Goal: Task Accomplishment & Management: Use online tool/utility

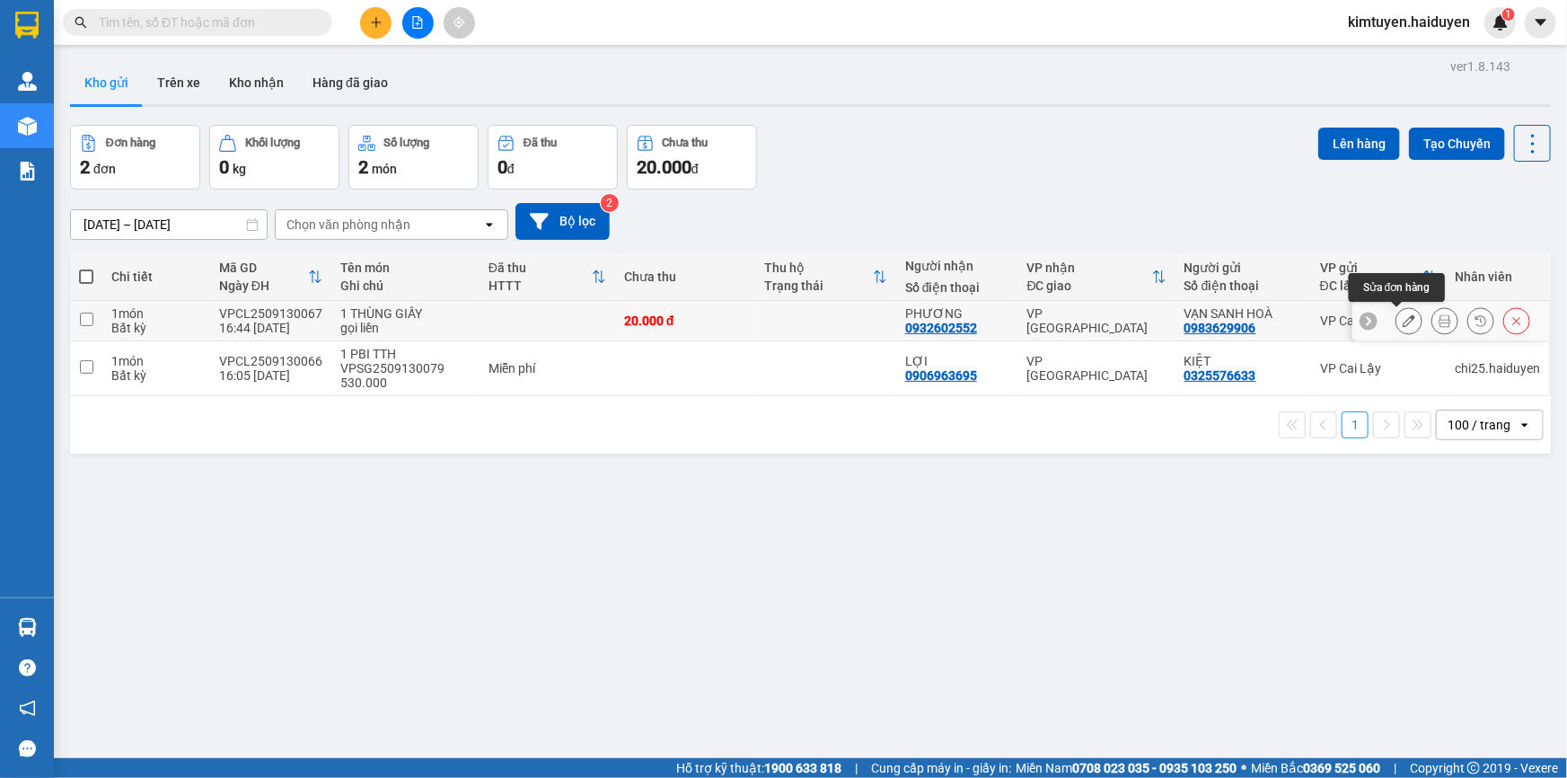
click at [1403, 315] on icon at bounding box center [1409, 320] width 13 height 13
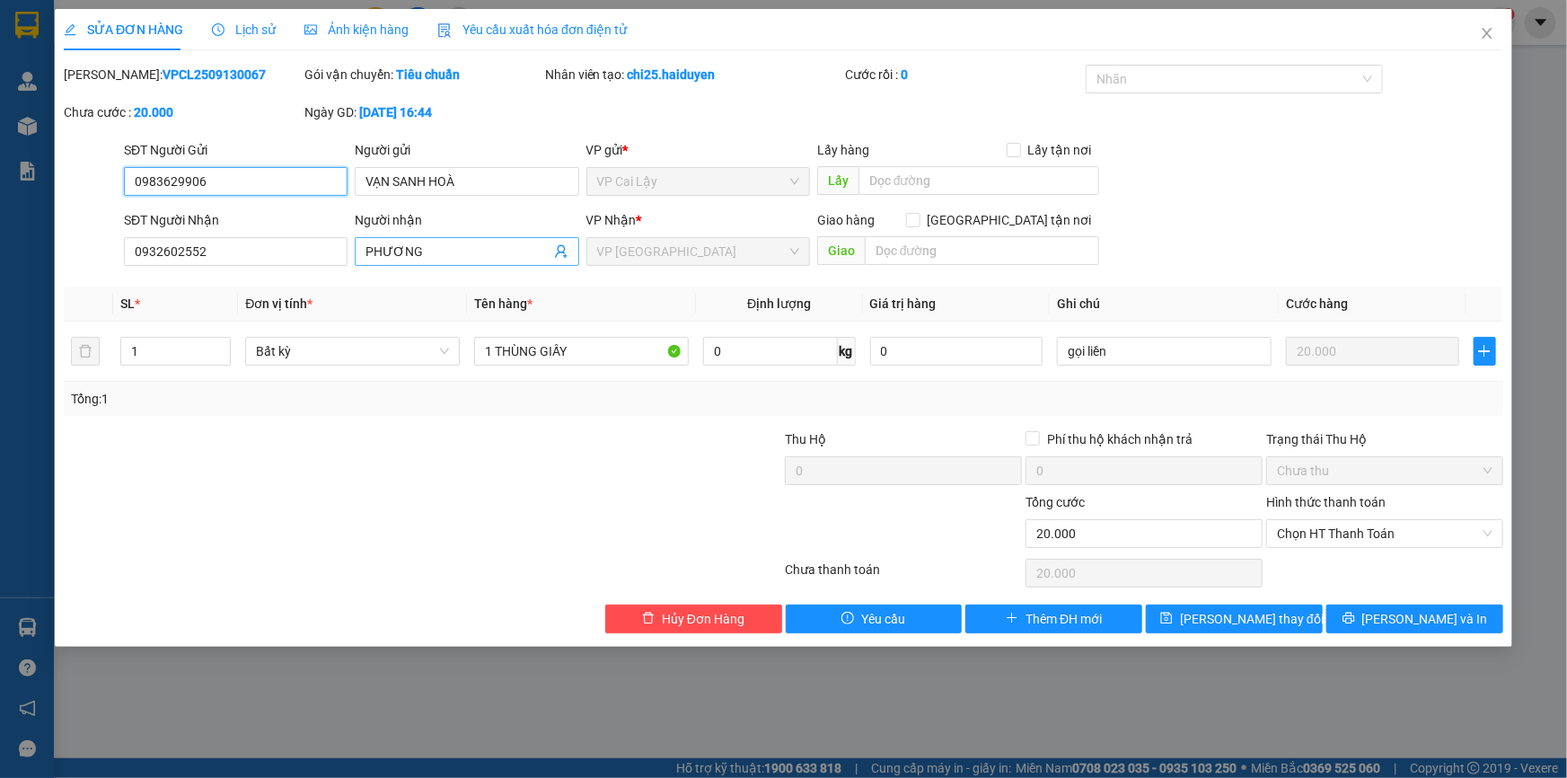
type input "0983629906"
type input "VẠN SANH HOÀ"
type input "0932602552"
type input "PHƯƠNG"
type input "20.000"
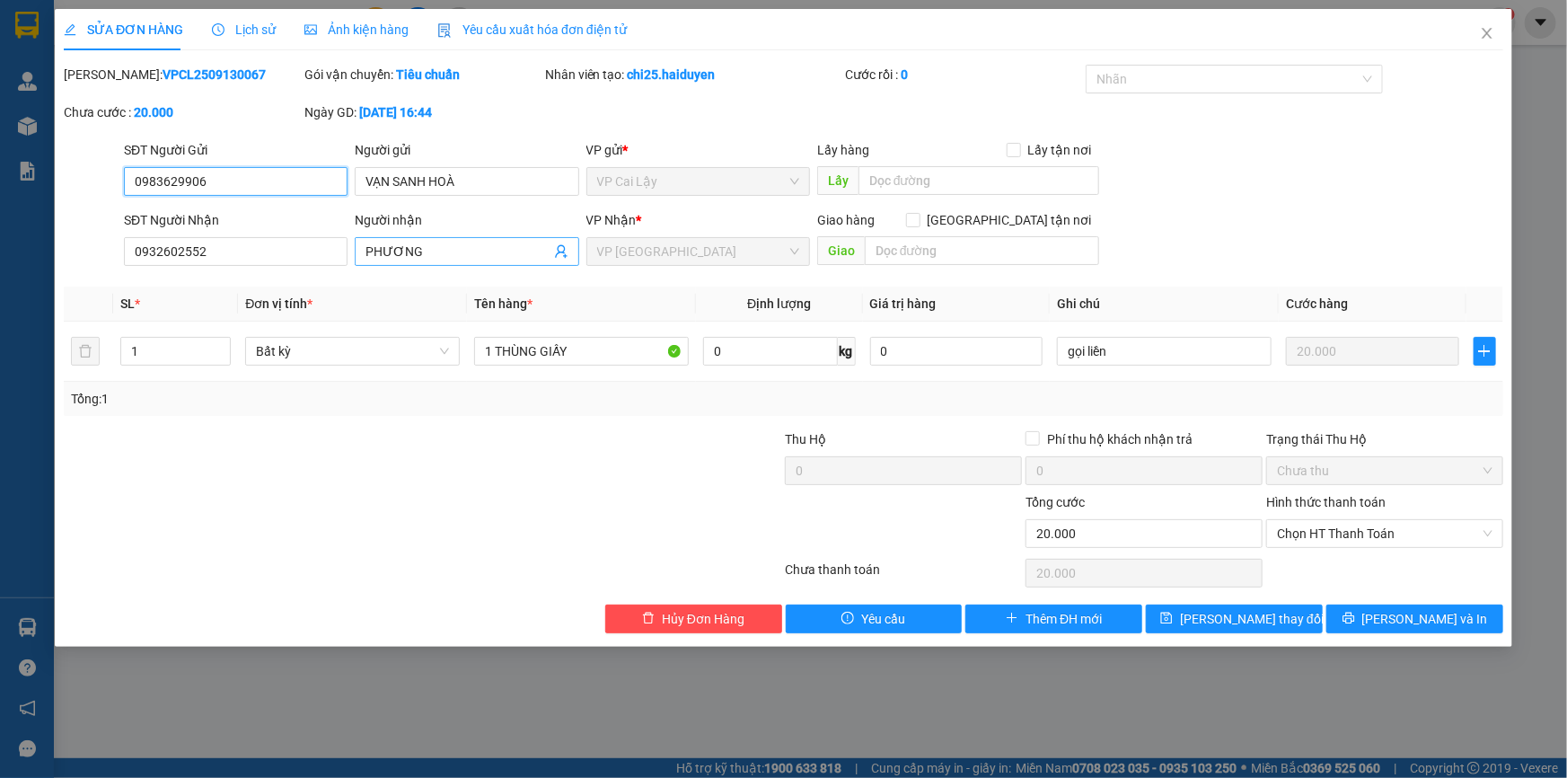
type input "20.000"
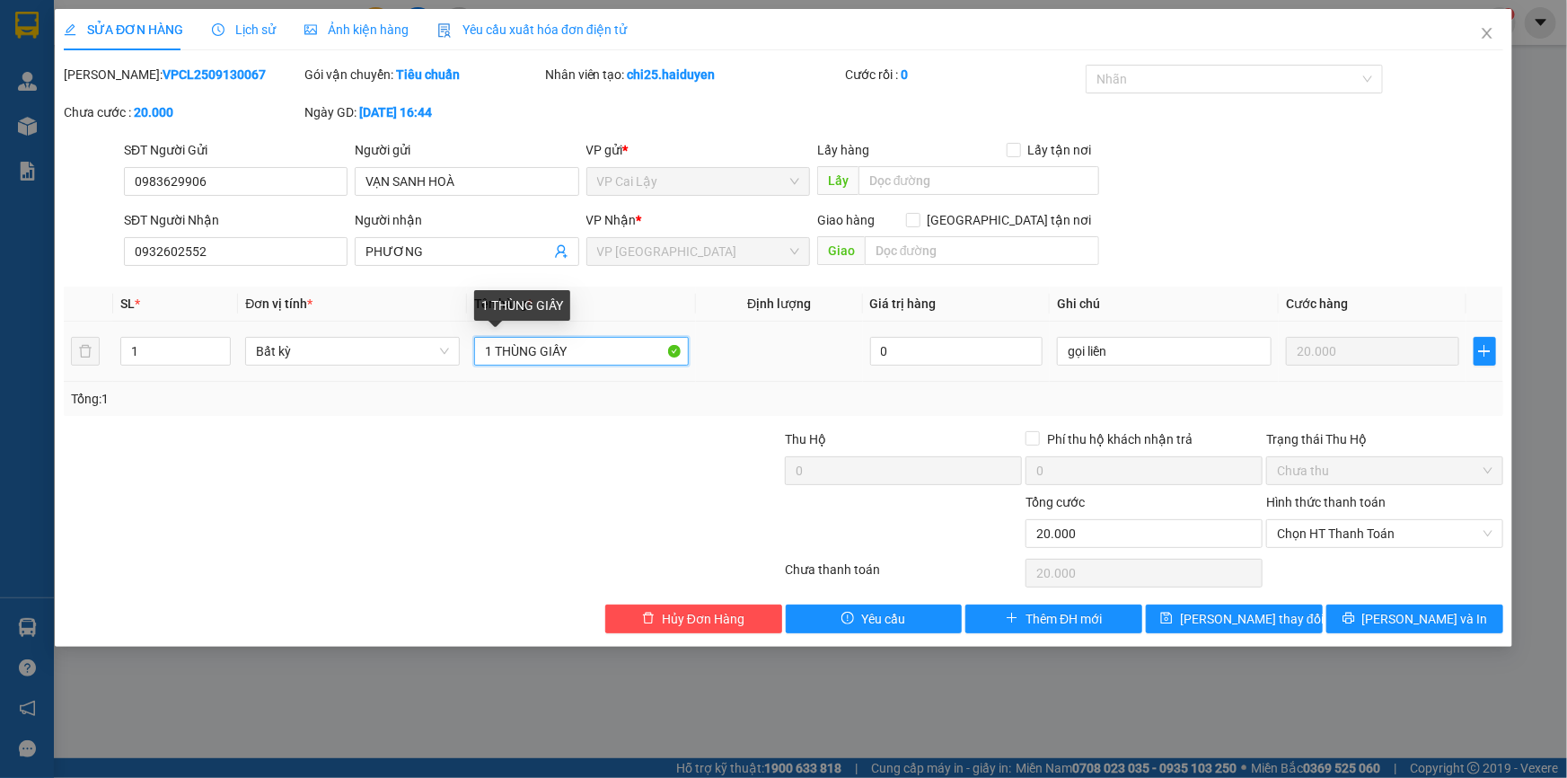
drag, startPoint x: 573, startPoint y: 346, endPoint x: 497, endPoint y: 350, distance: 75.6
click at [497, 350] on input "1 THÙNG GIẤY" at bounding box center [581, 351] width 215 height 29
type input "1 KIỆN ĐEN"
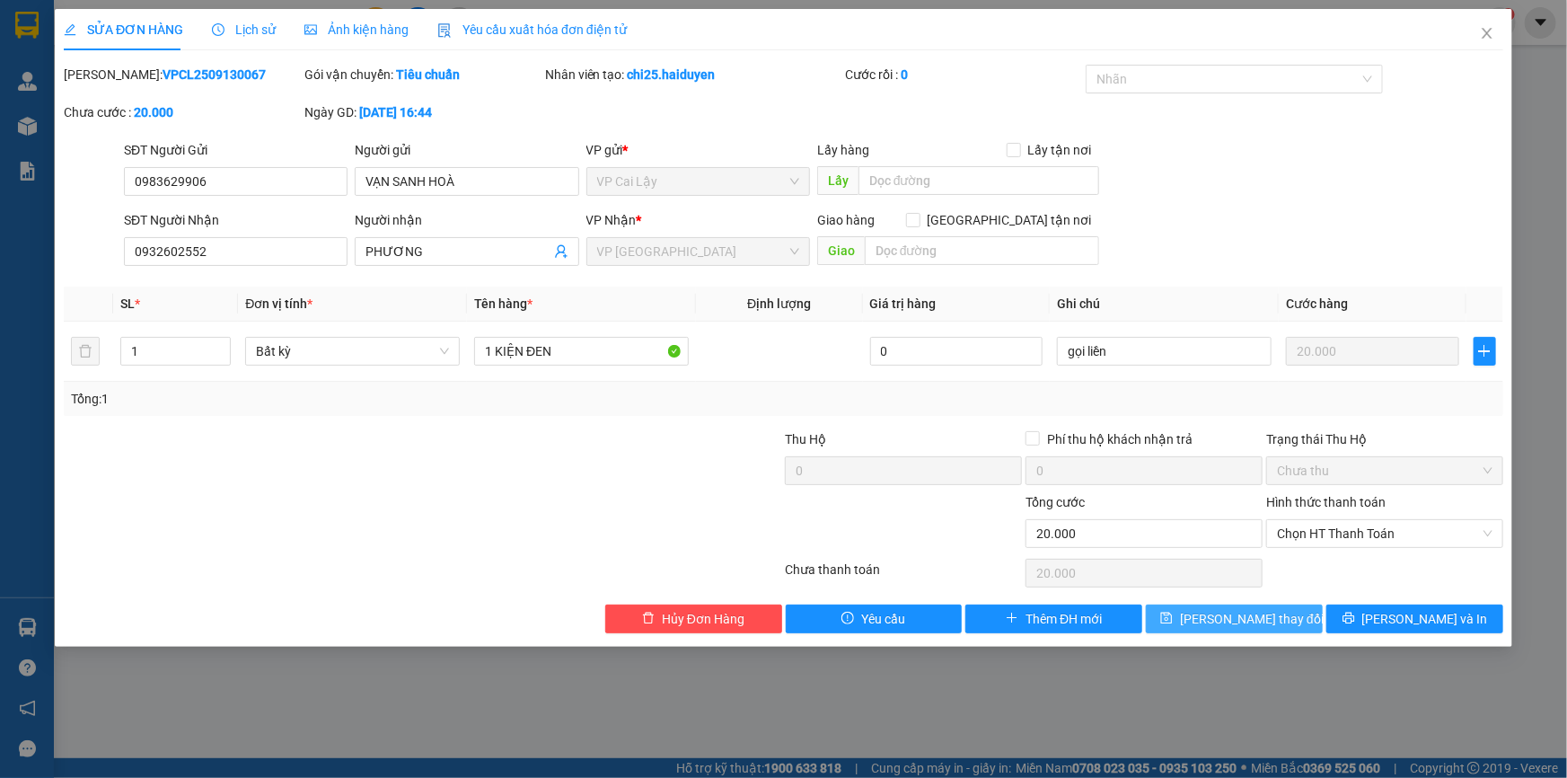
click at [1219, 617] on span "[PERSON_NAME] thay đổi" at bounding box center [1252, 619] width 144 height 20
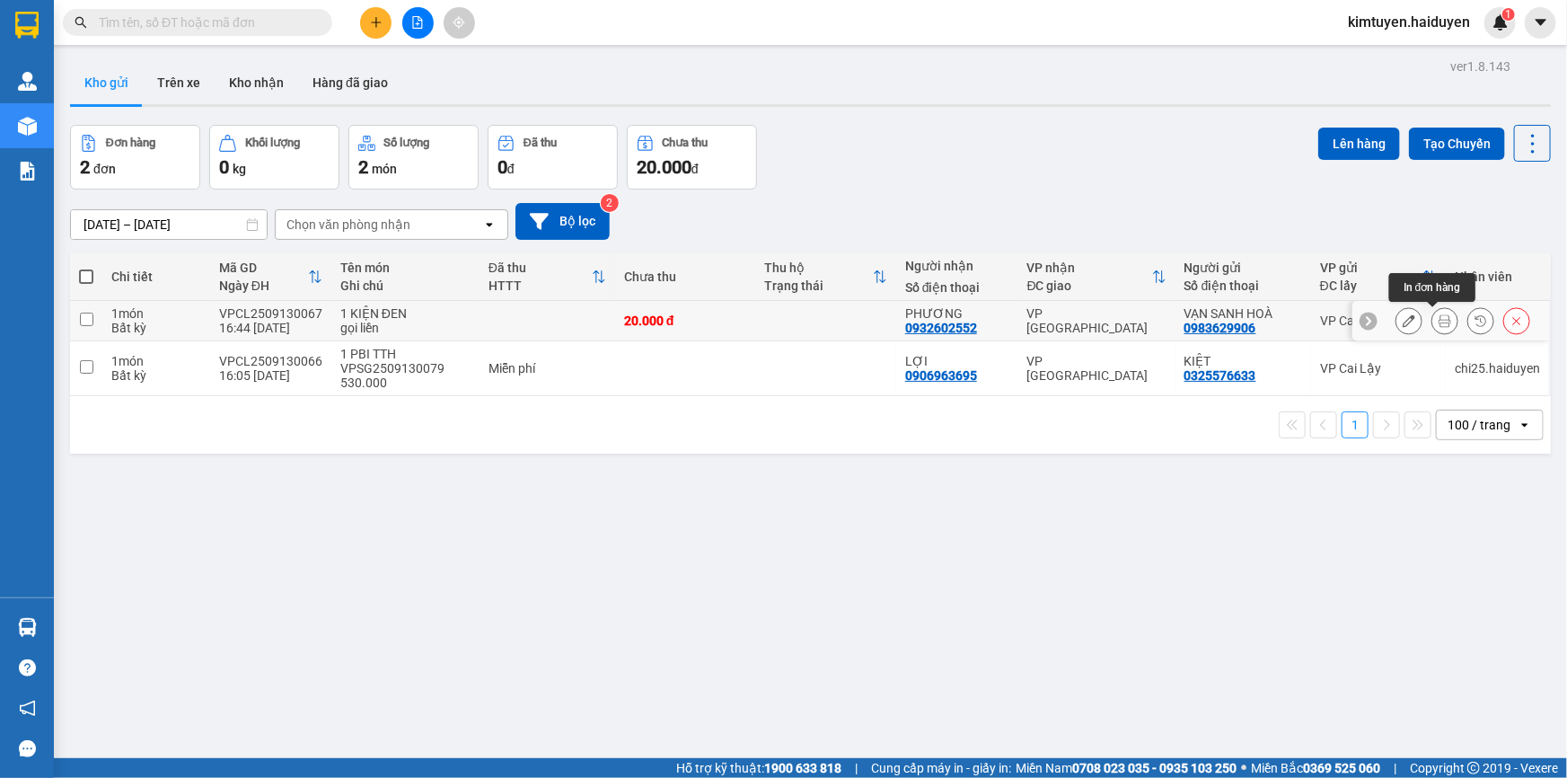
click at [1439, 319] on icon at bounding box center [1445, 320] width 13 height 13
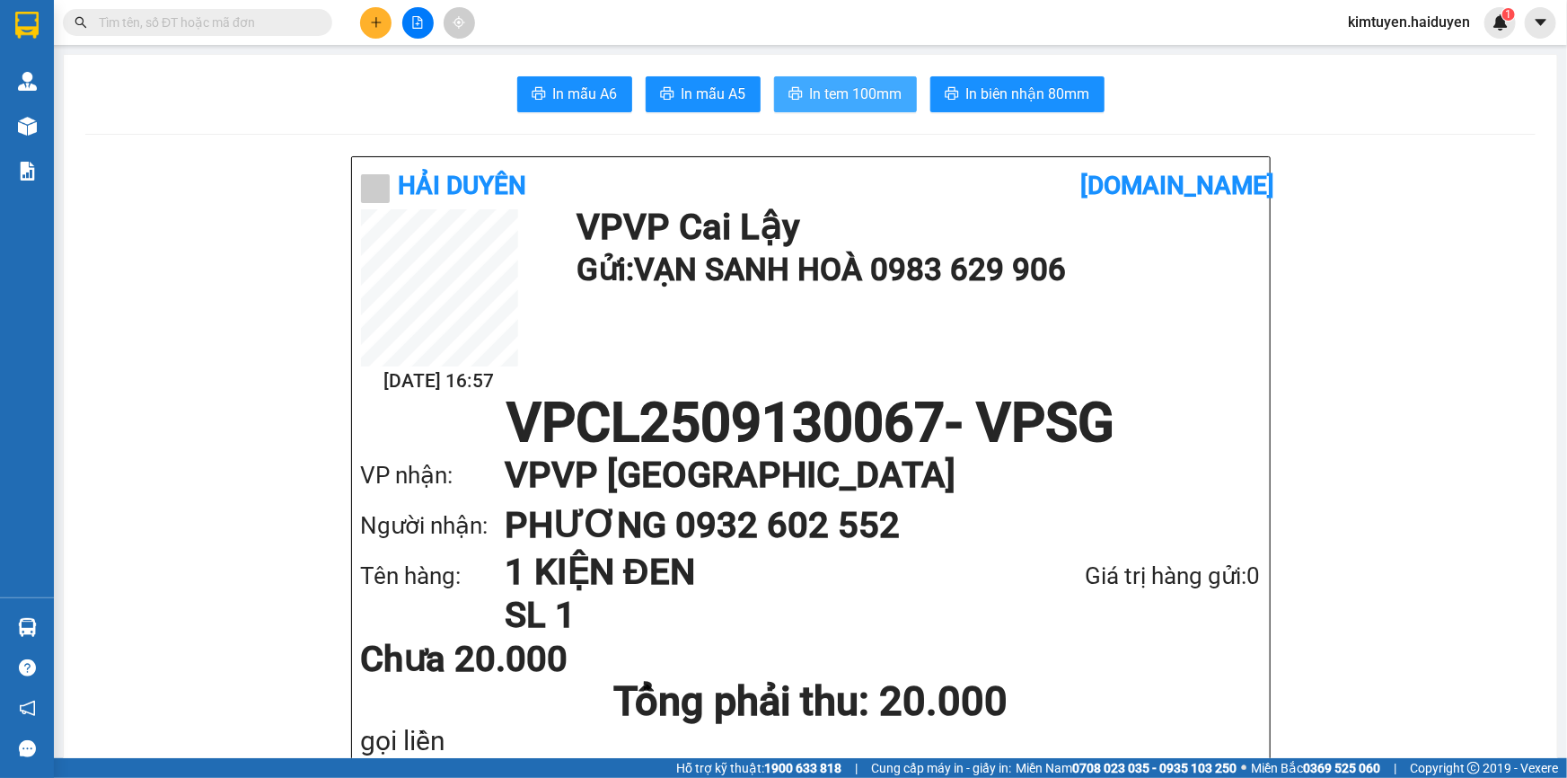
click at [861, 90] on span "In tem 100mm" at bounding box center [856, 94] width 92 height 22
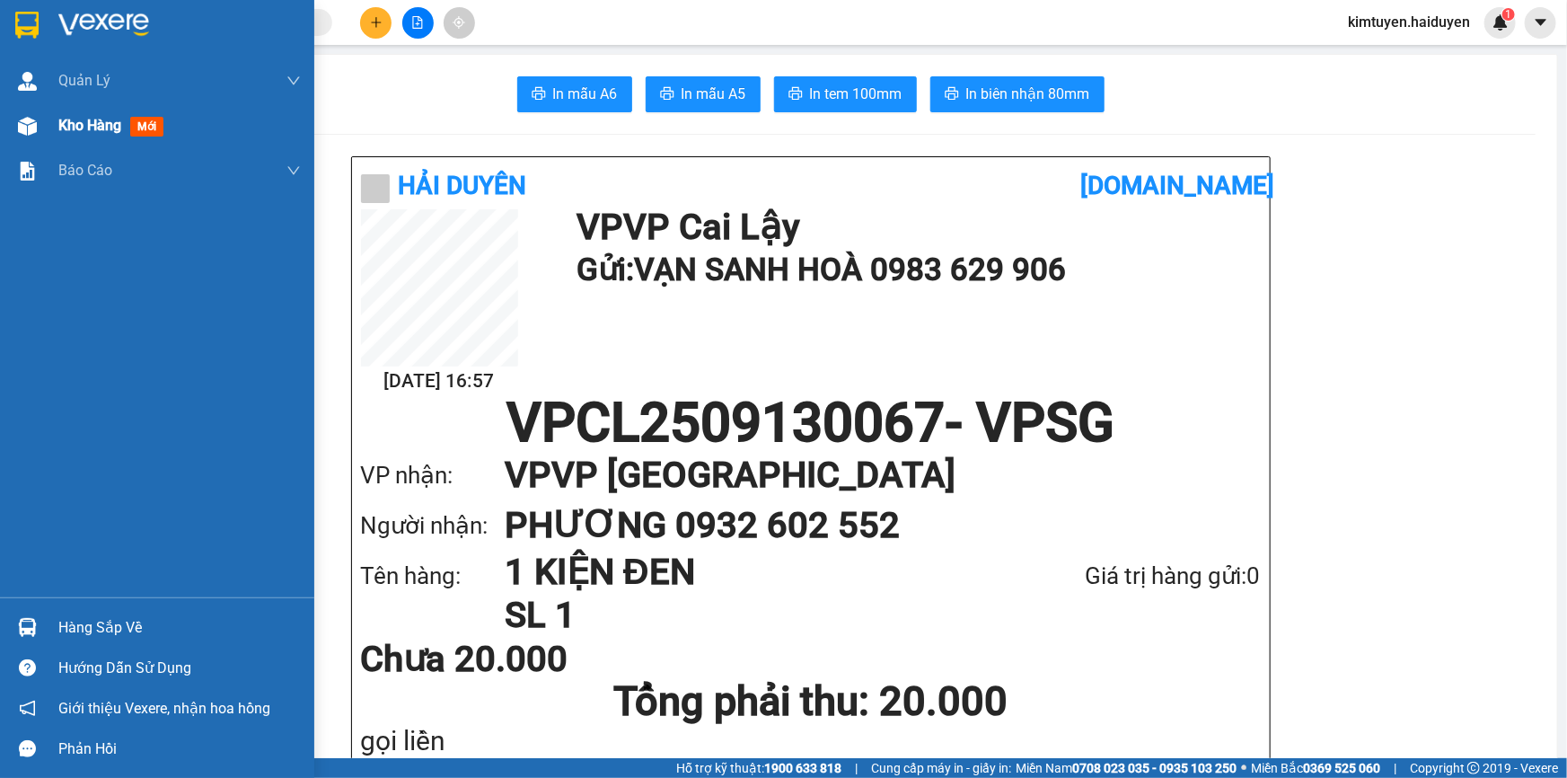
click at [45, 126] on div "Kho hàng mới" at bounding box center [157, 125] width 314 height 45
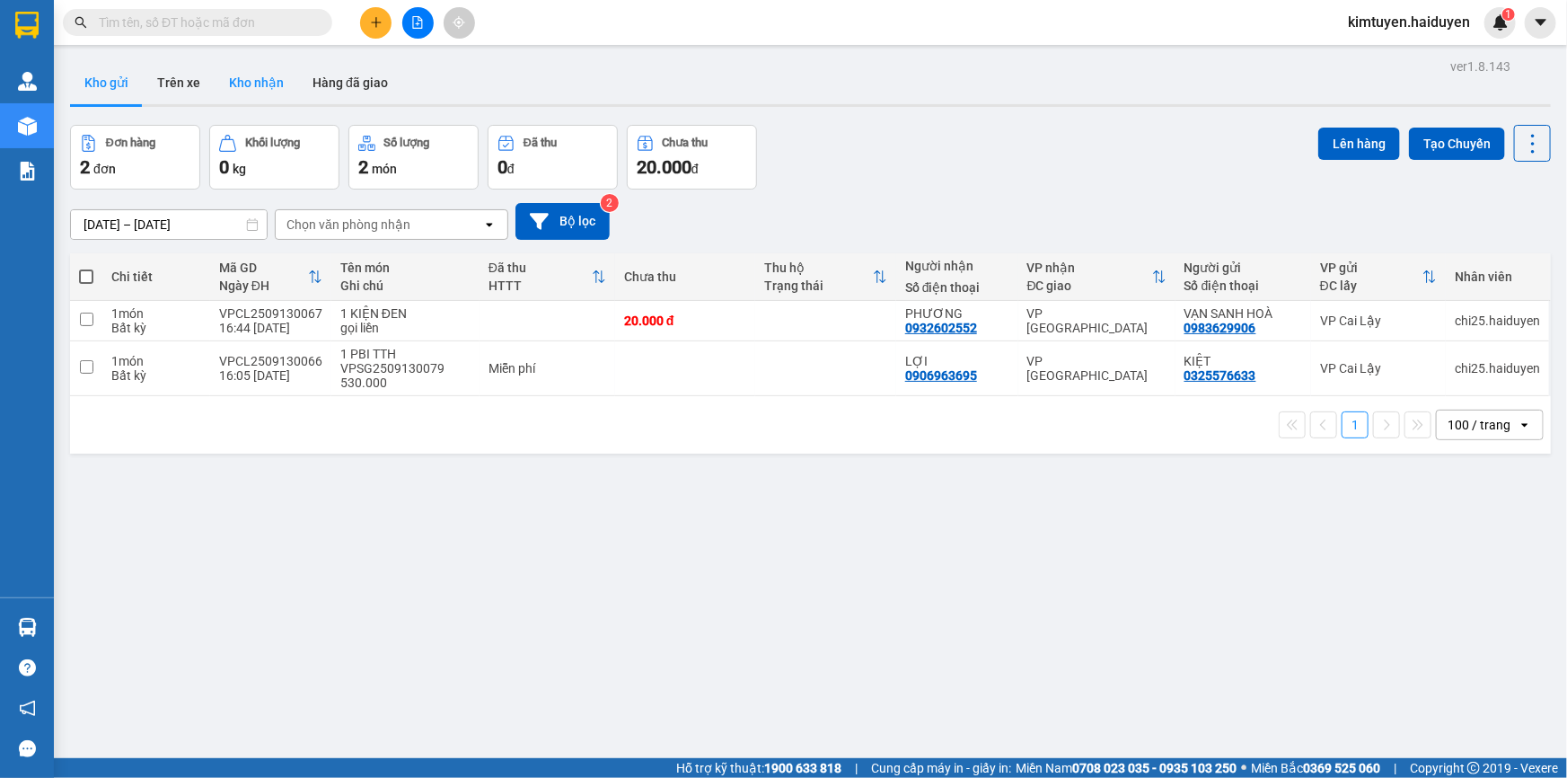
click at [249, 87] on button "Kho nhận" at bounding box center [257, 82] width 84 height 43
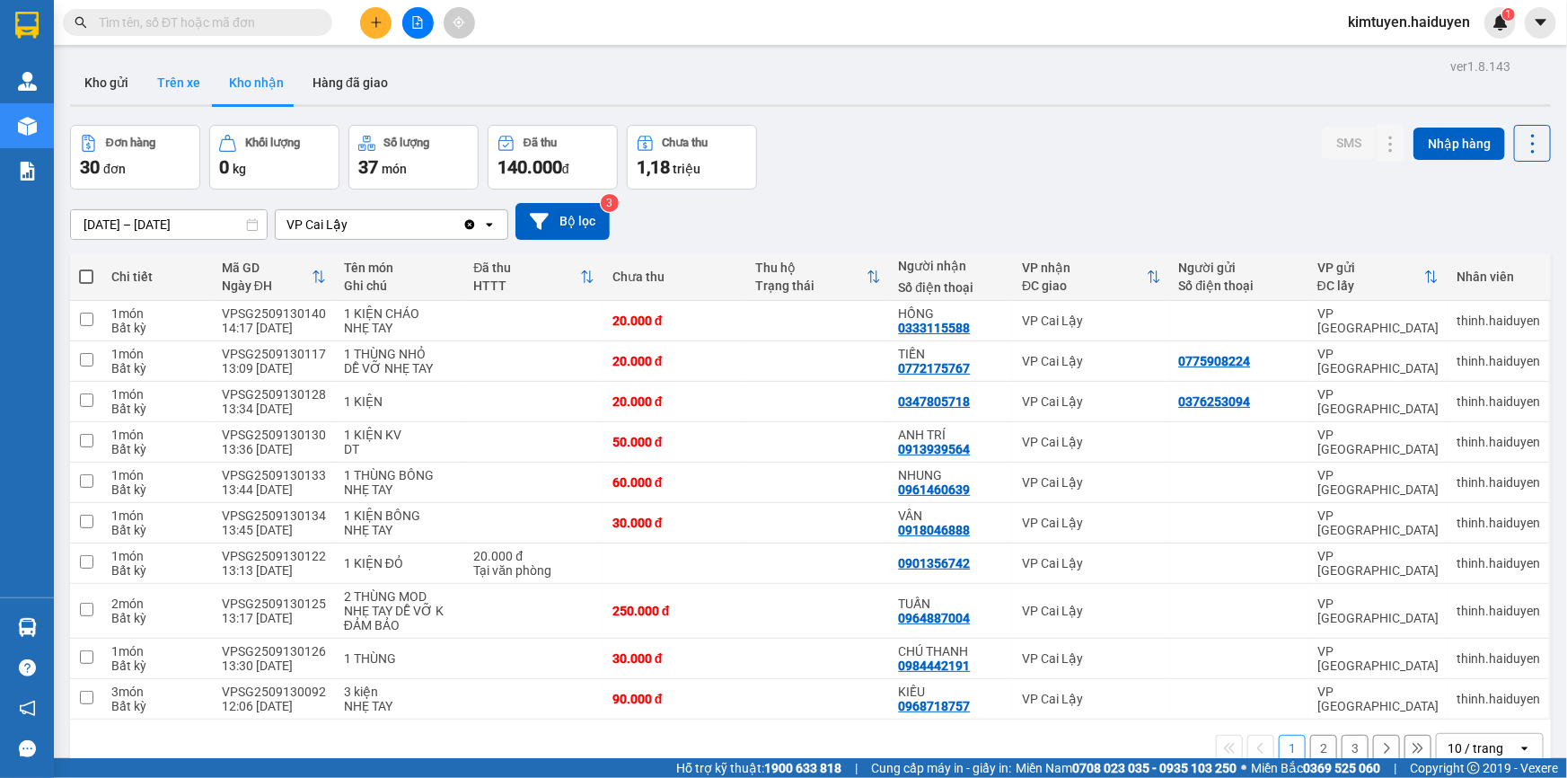
click at [162, 92] on button "Trên xe" at bounding box center [179, 82] width 72 height 43
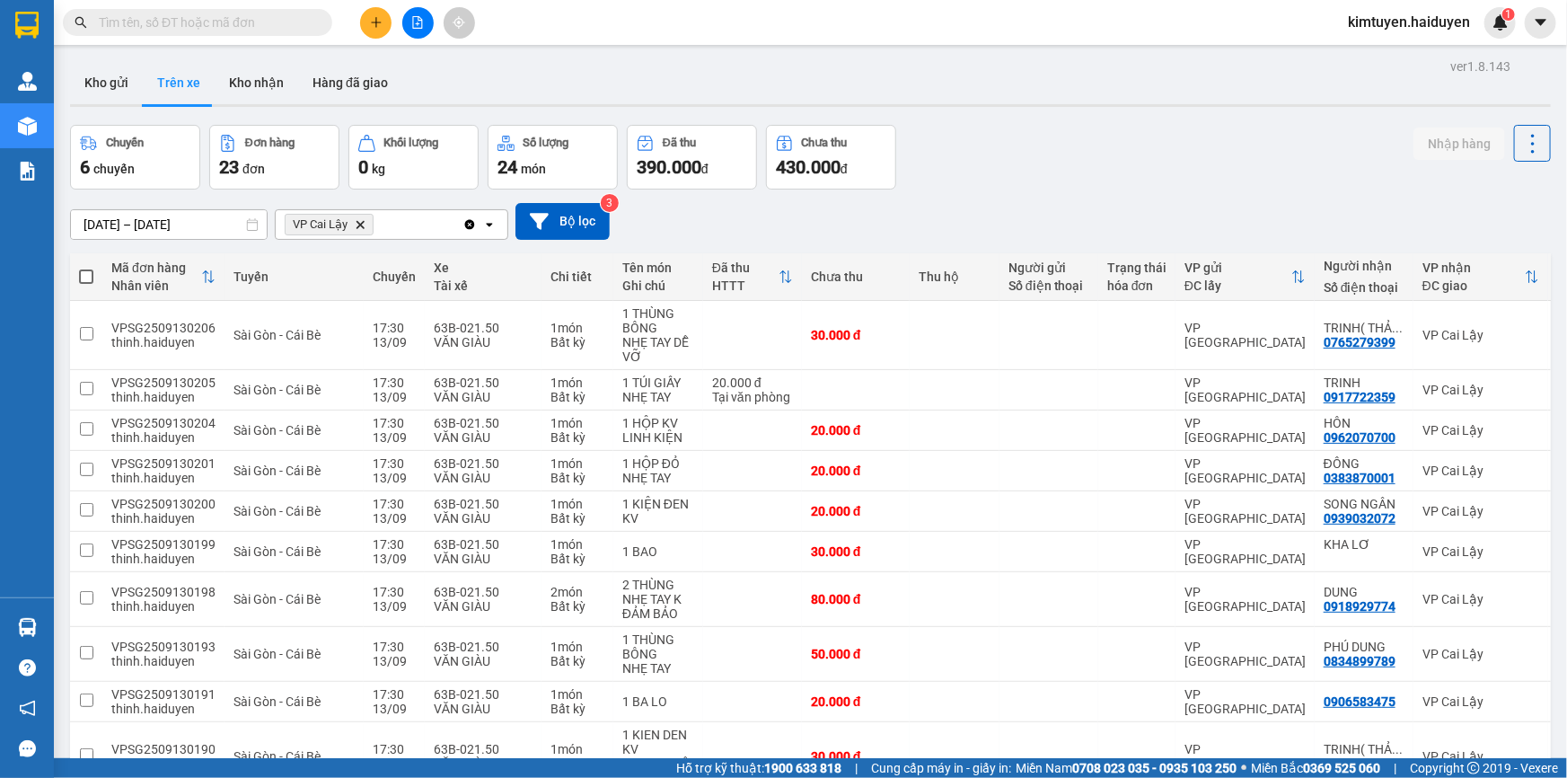
click at [371, 26] on icon "plus" at bounding box center [376, 22] width 13 height 13
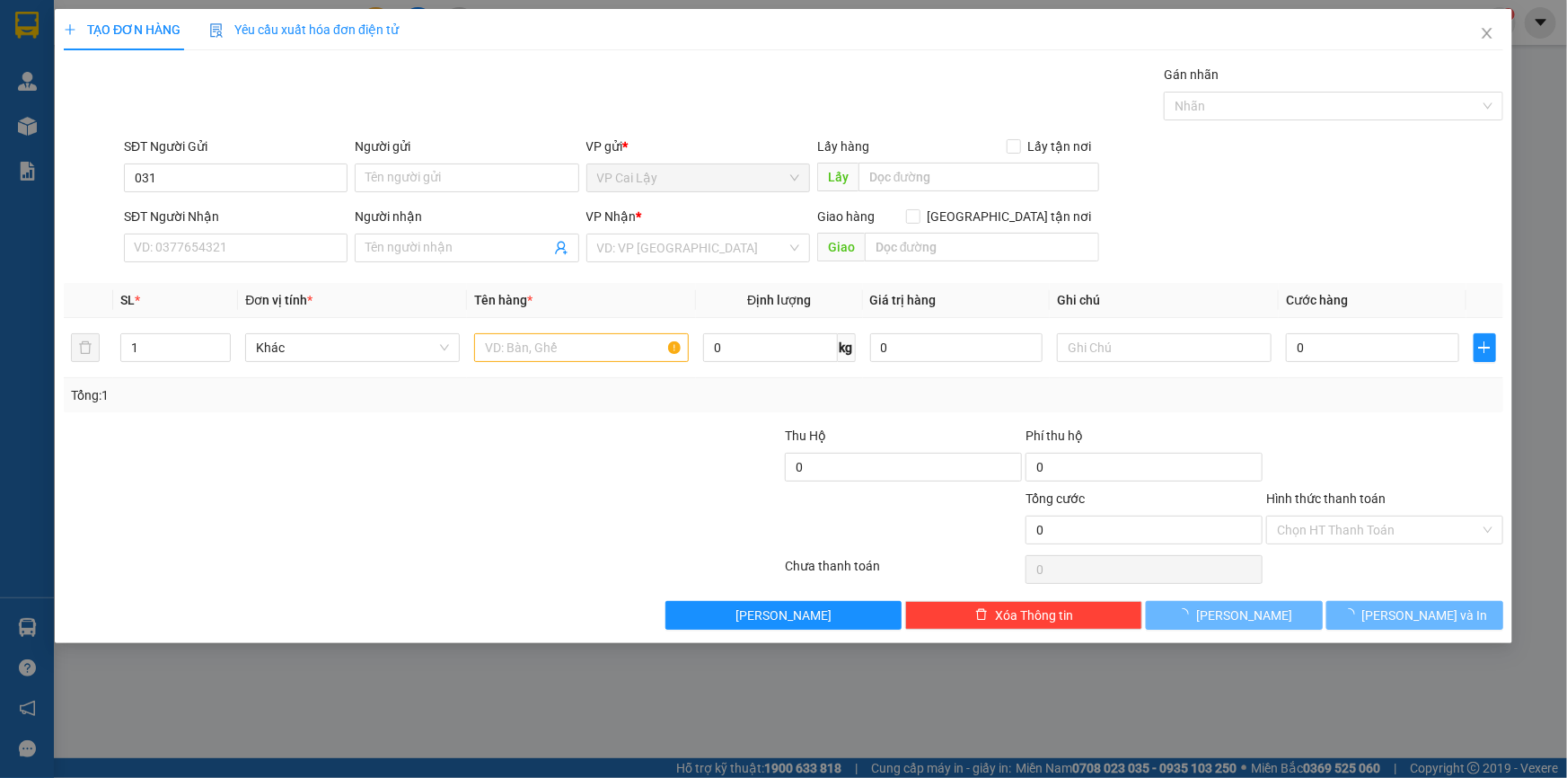
click at [222, 216] on div "SĐT Người Nhận" at bounding box center [236, 217] width 224 height 20
click at [222, 233] on input "SĐT Người Nhận" at bounding box center [236, 247] width 224 height 29
click at [214, 216] on div "SĐT Người Nhận" at bounding box center [236, 217] width 224 height 20
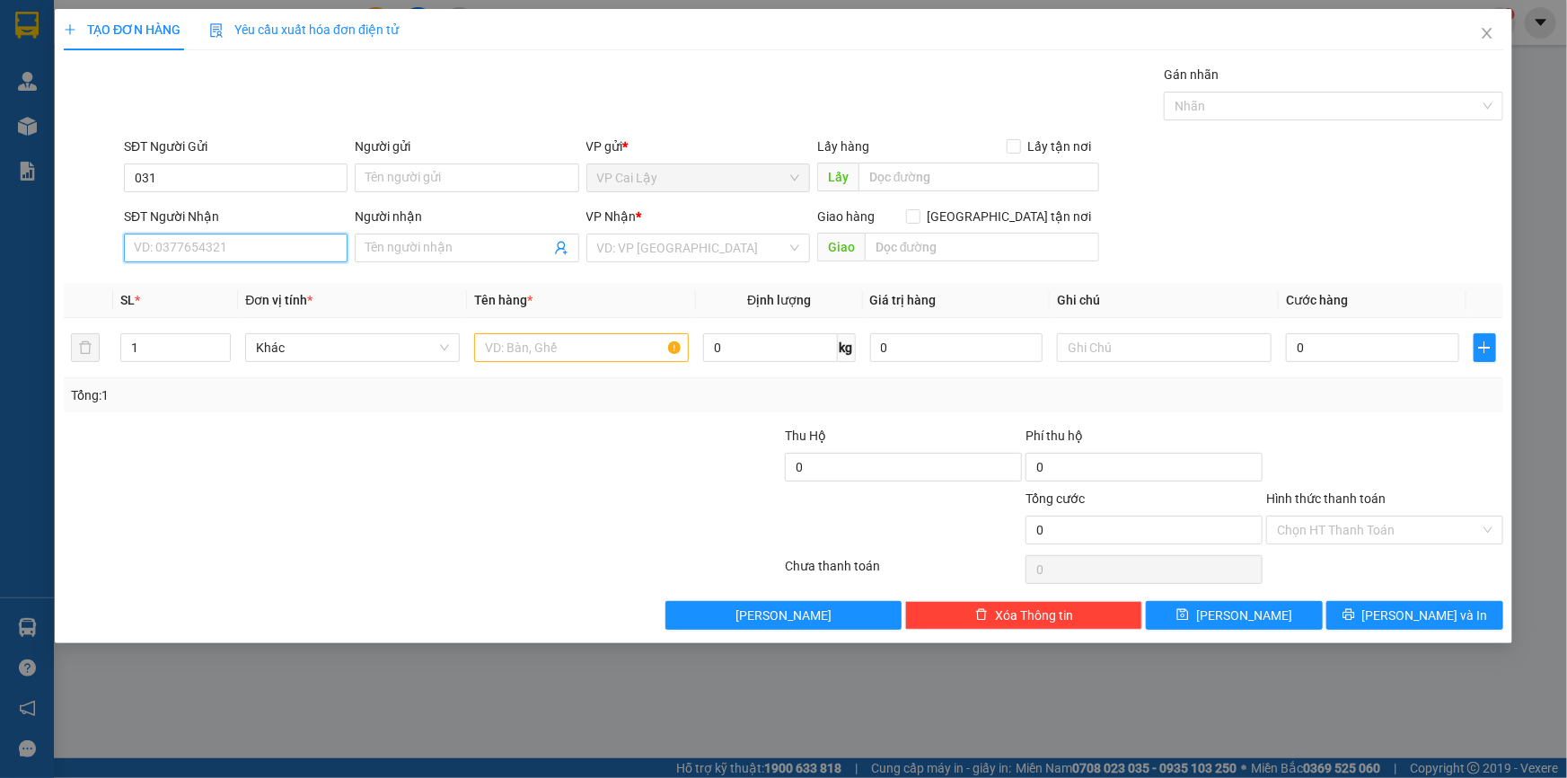
click at [214, 233] on input "SĐT Người Nhận" at bounding box center [236, 247] width 224 height 29
click at [229, 189] on input "031" at bounding box center [236, 177] width 224 height 29
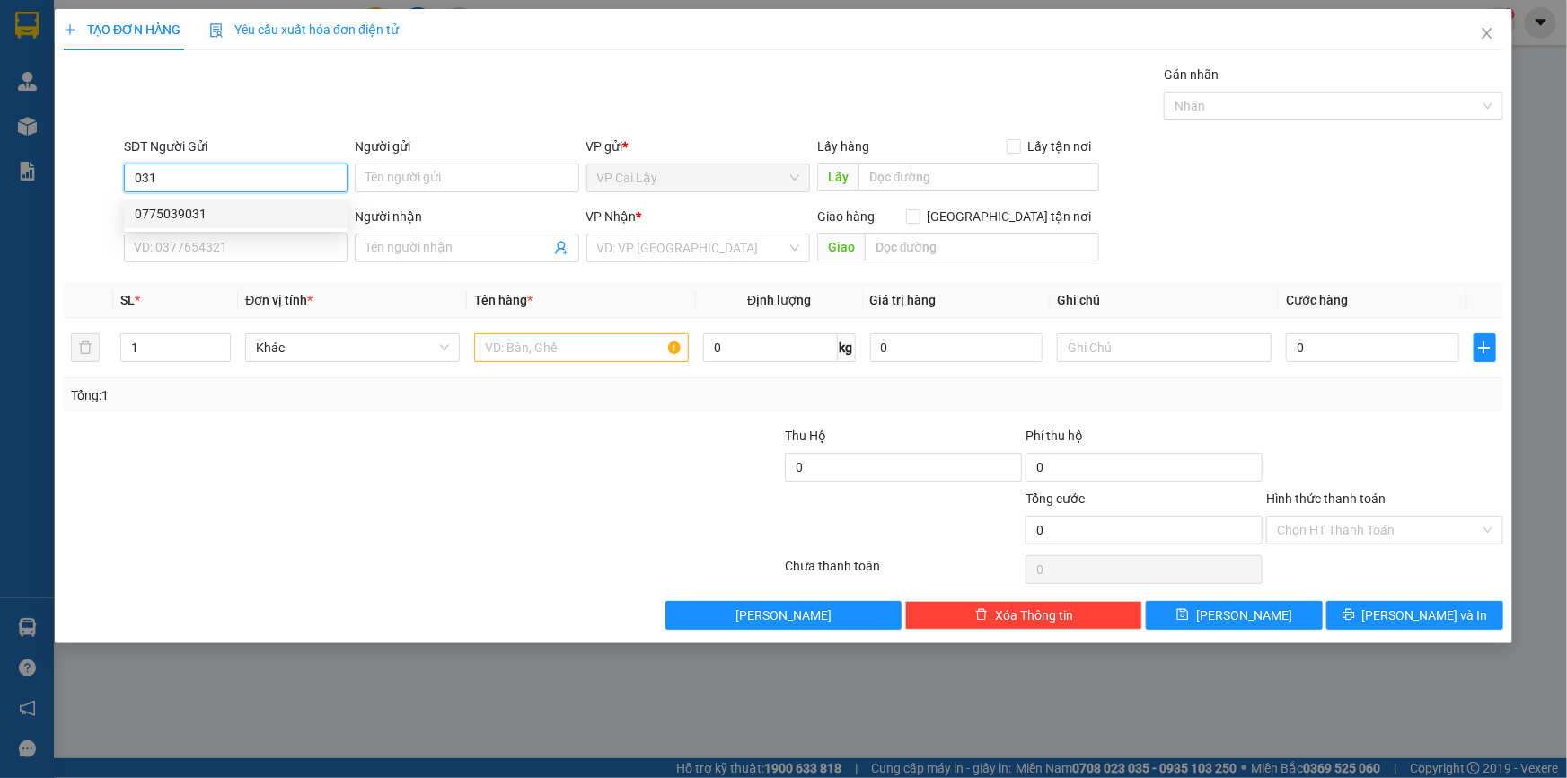
click at [215, 211] on div "0775039031" at bounding box center [236, 214] width 202 height 20
type input "0775039031"
type input "NGÃ 3 NHỊ QUÝ"
type input "0899683877"
type input "TRANG"
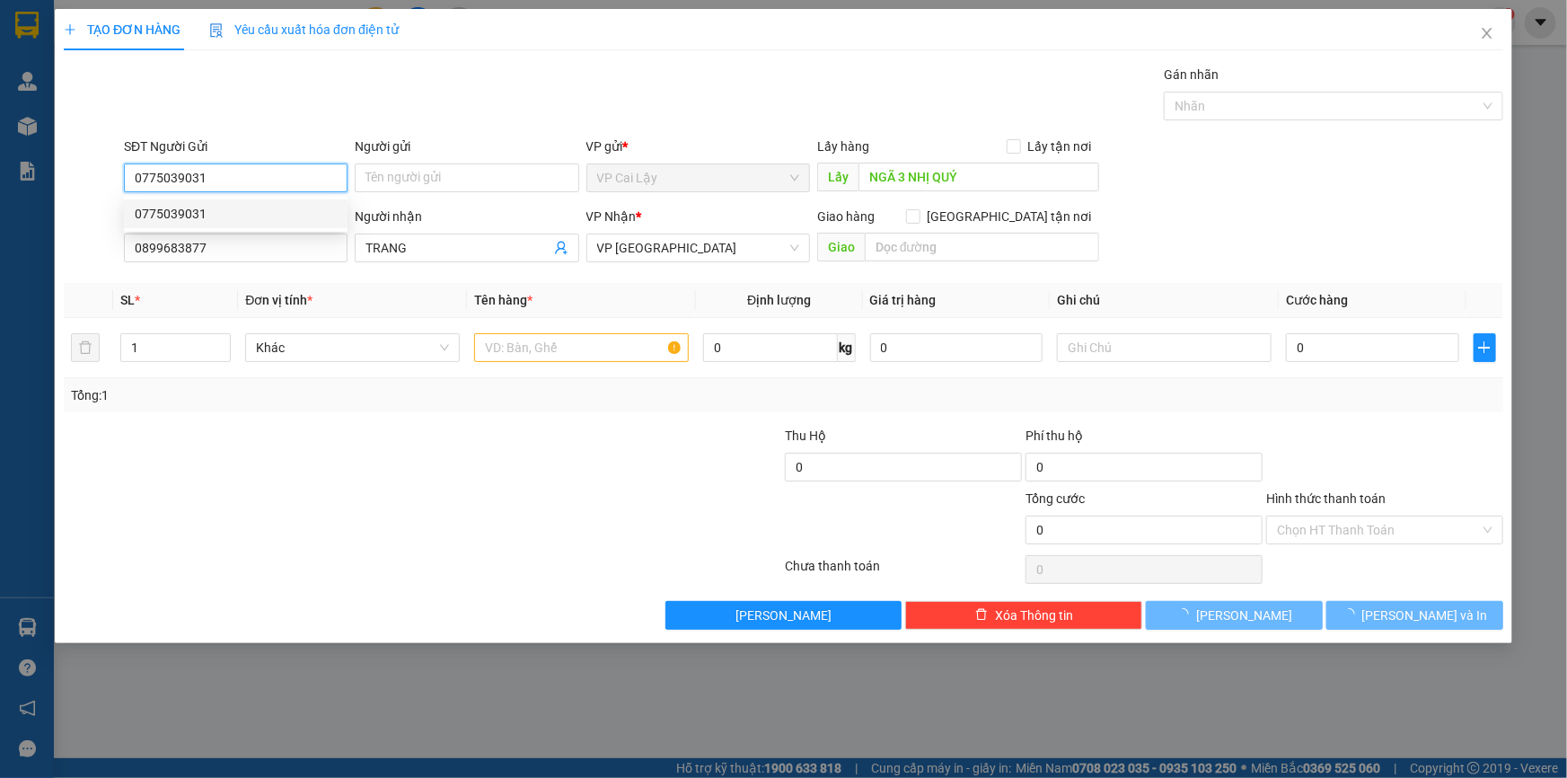
type input "20.000"
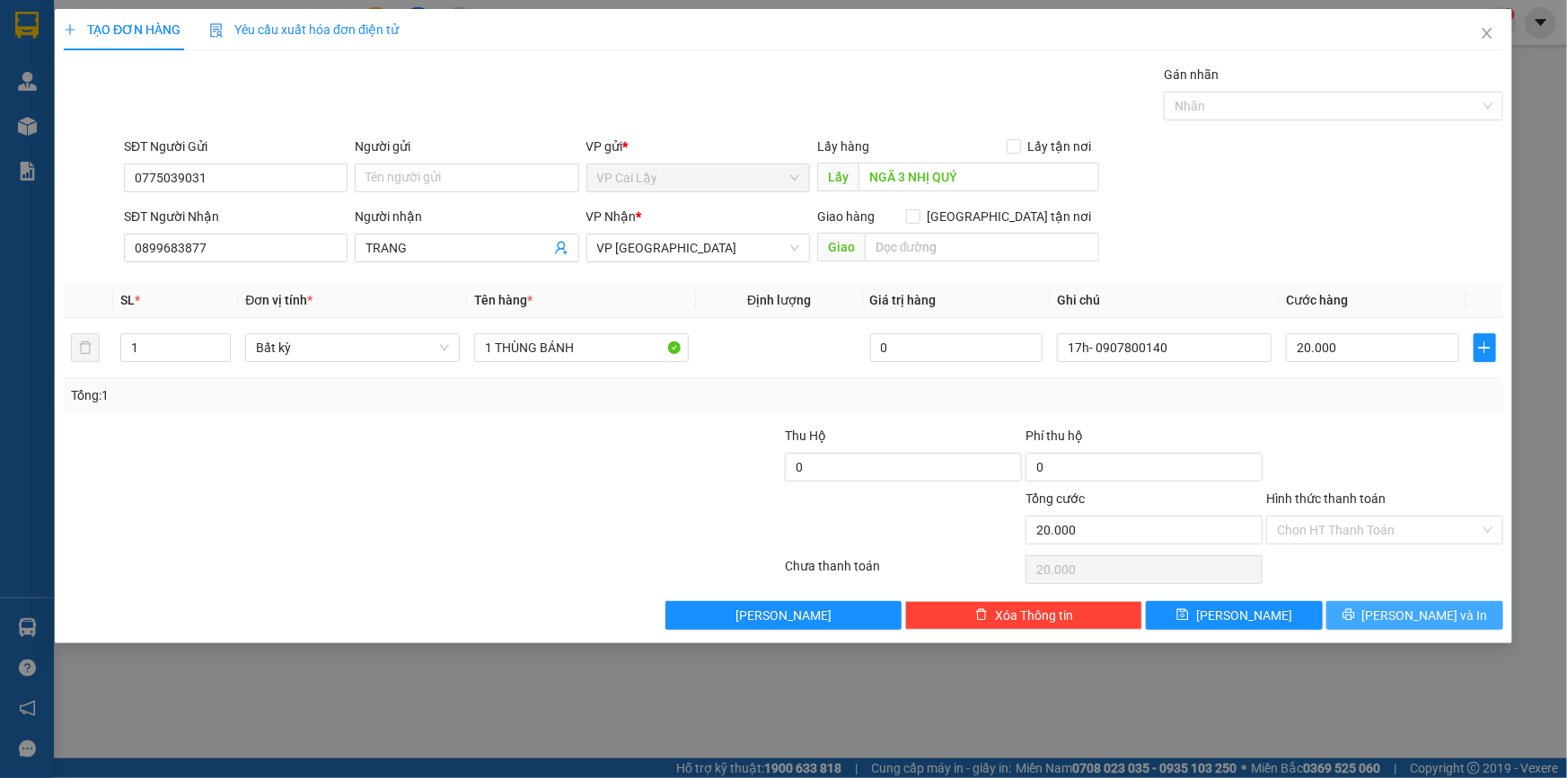
click at [1372, 610] on button "Lưu và In" at bounding box center [1414, 615] width 177 height 29
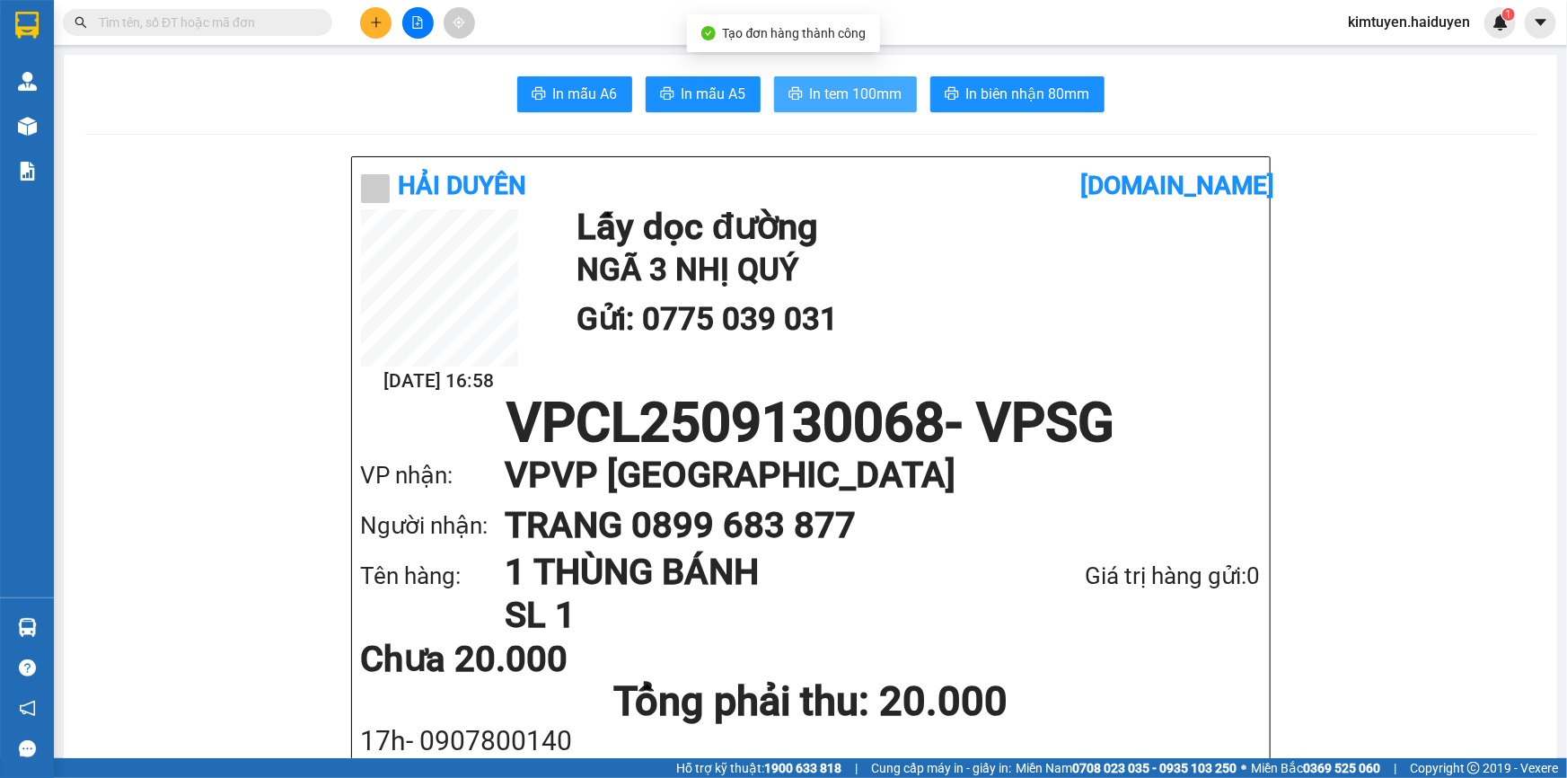
click at [874, 94] on span "In tem 100mm" at bounding box center [856, 94] width 92 height 22
